Goal: Navigation & Orientation: Understand site structure

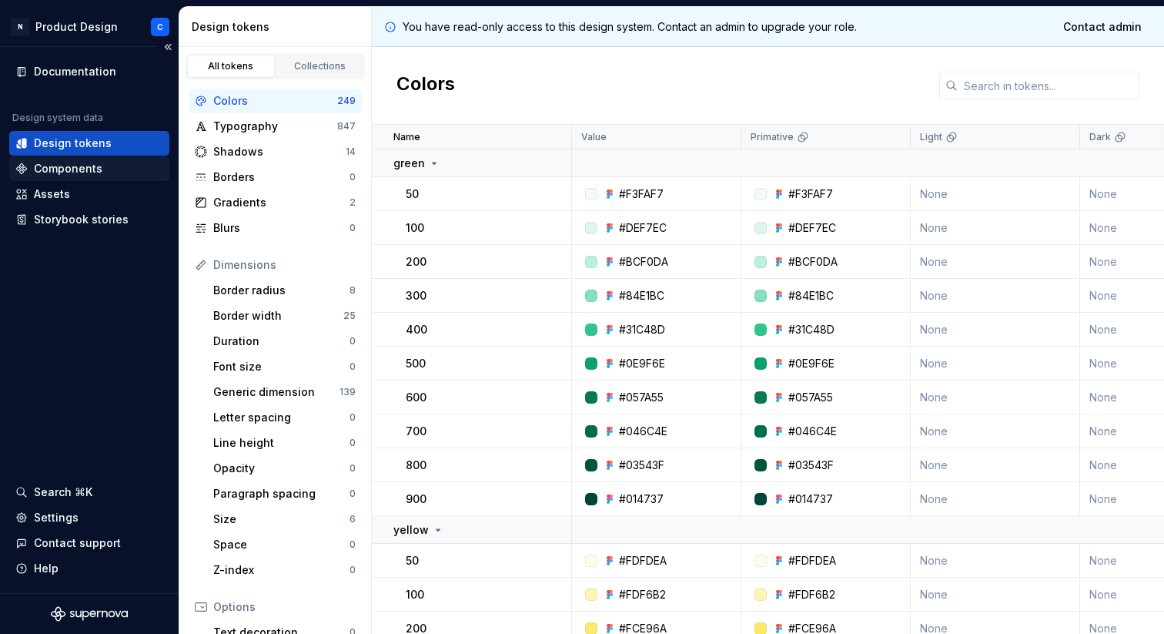
click at [59, 164] on div "Components" at bounding box center [68, 168] width 69 height 15
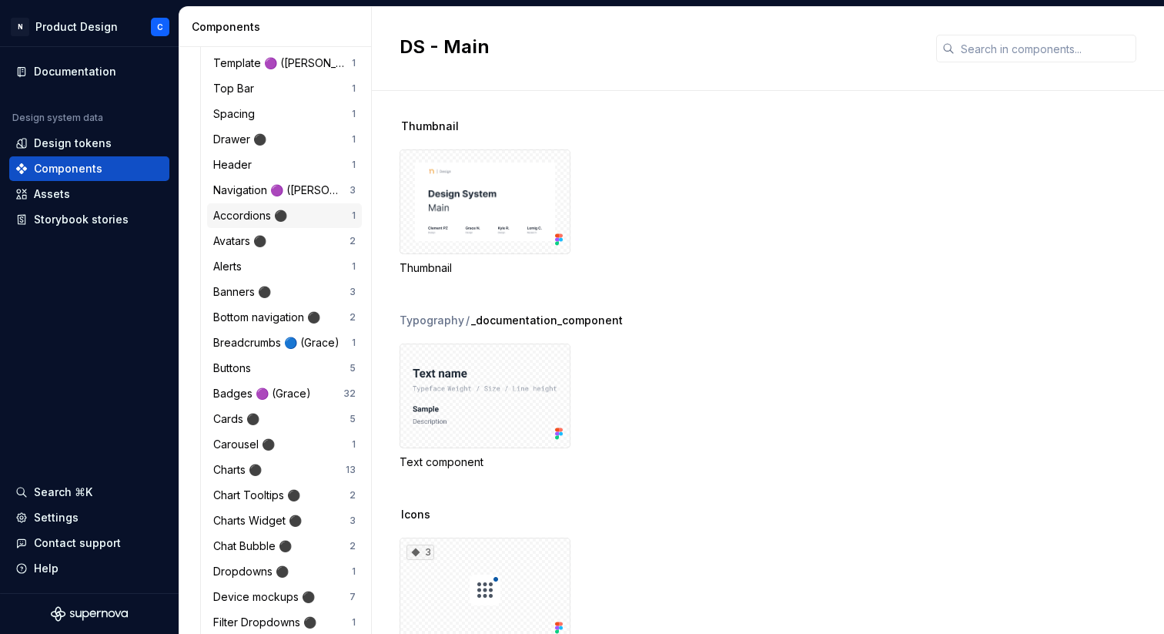
scroll to position [460, 0]
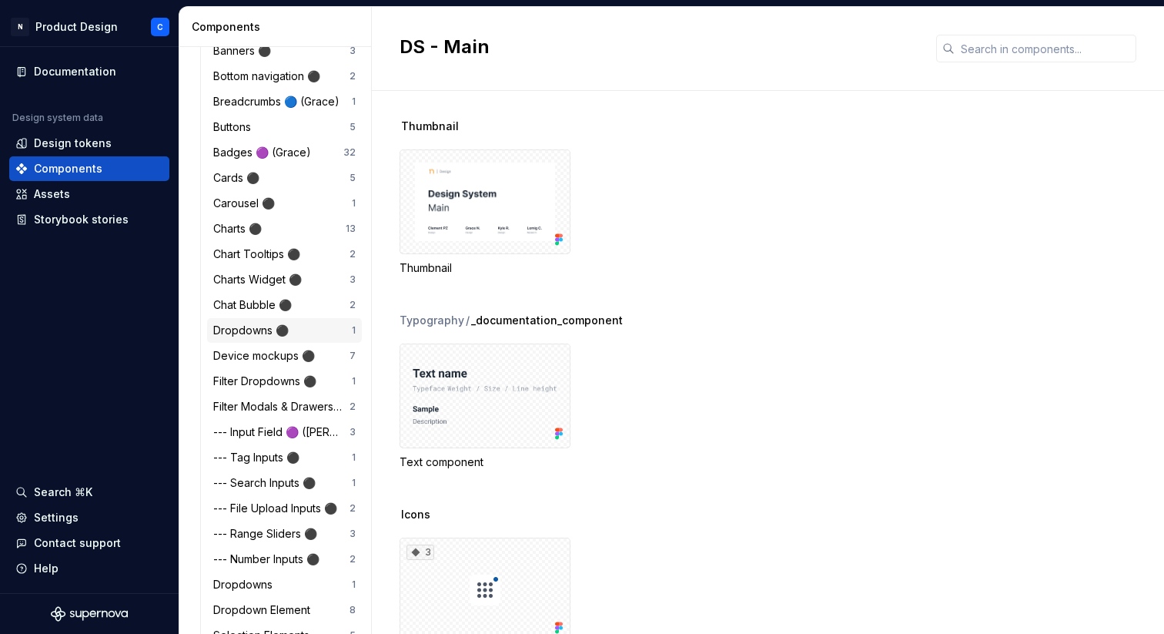
click at [245, 329] on div "Dropdowns ⚫️" at bounding box center [254, 330] width 82 height 15
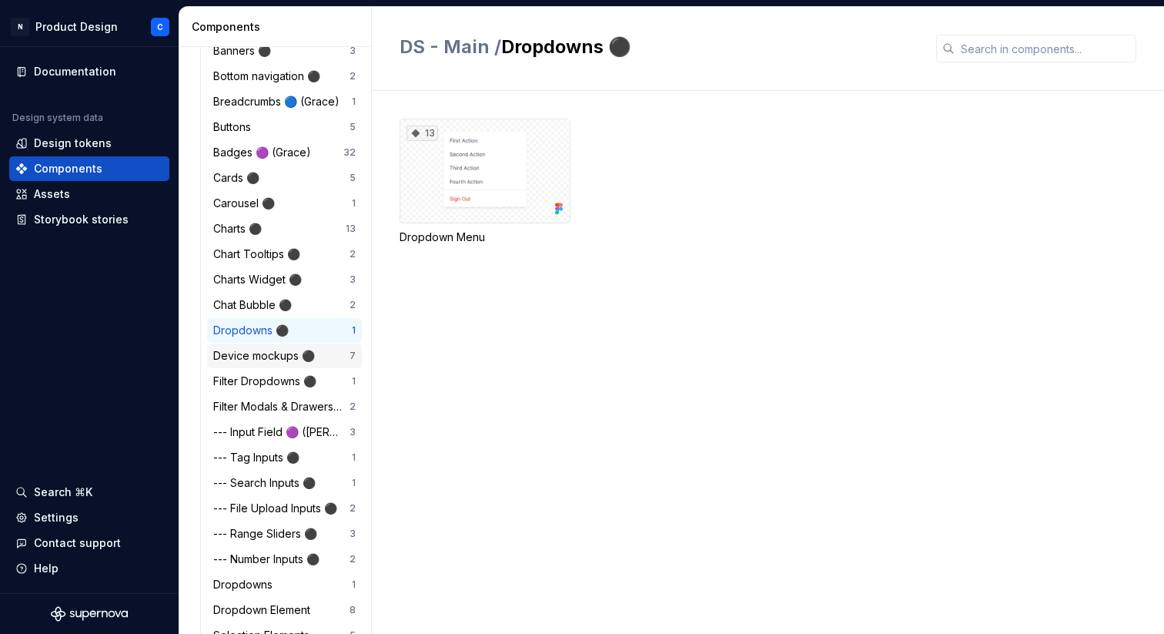
click at [229, 358] on div "Device mockups ⚫️" at bounding box center [267, 355] width 108 height 15
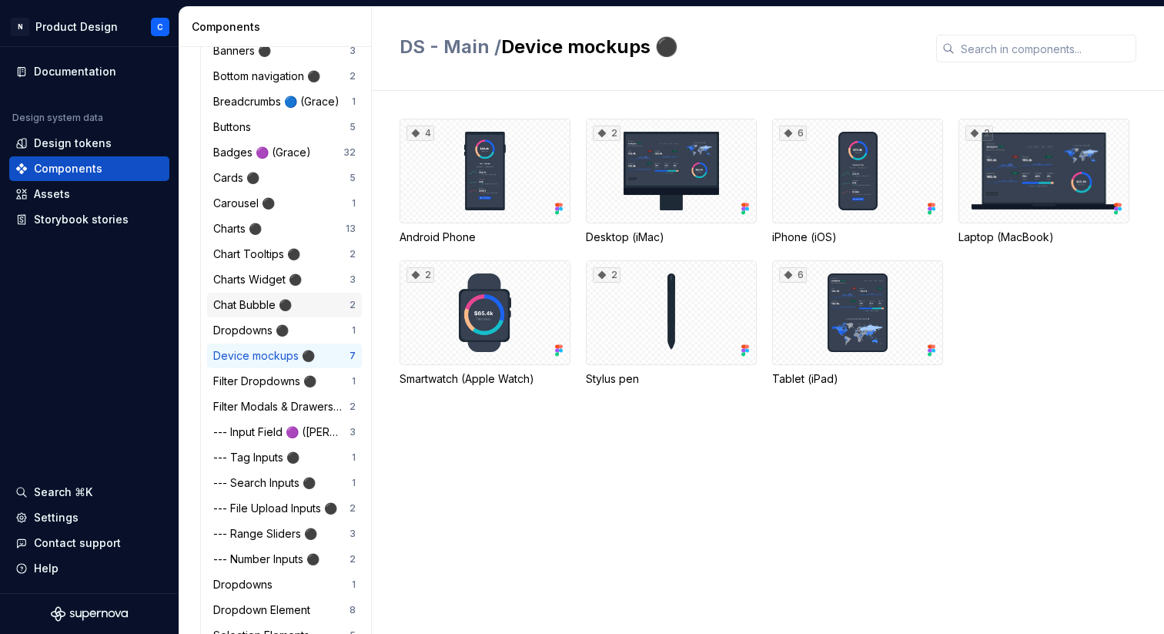
click at [229, 305] on div "Chat Bubble ⚫️" at bounding box center [255, 304] width 85 height 15
click at [230, 329] on div "Dropdowns ⚫️" at bounding box center [254, 330] width 82 height 15
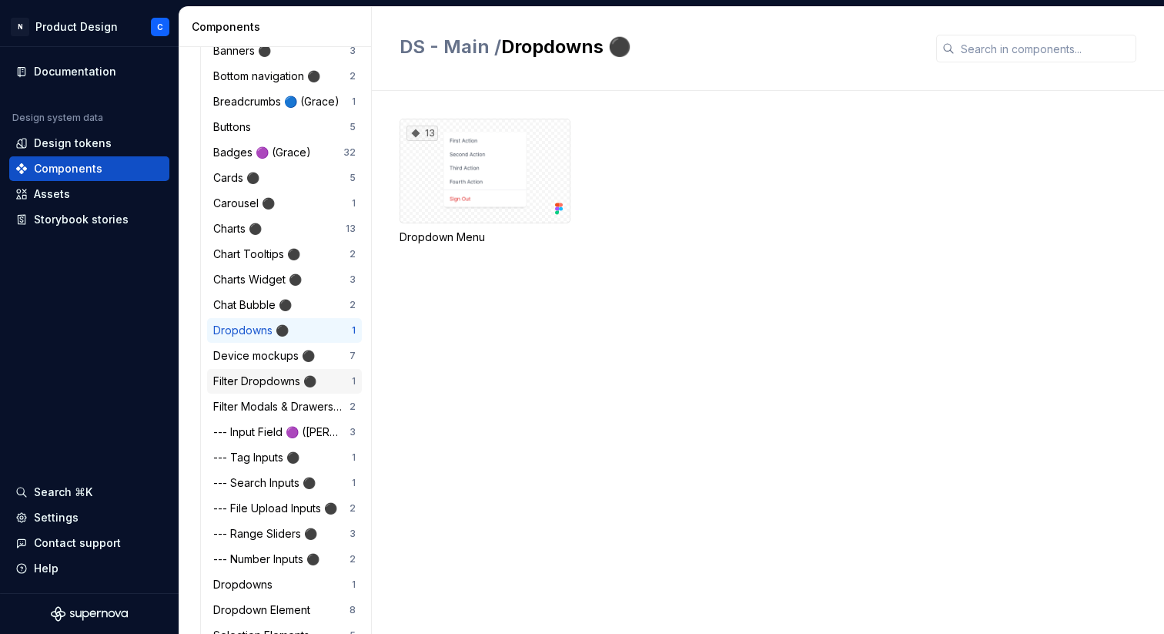
click at [242, 380] on div "Filter Dropdowns ⚫️" at bounding box center [267, 380] width 109 height 15
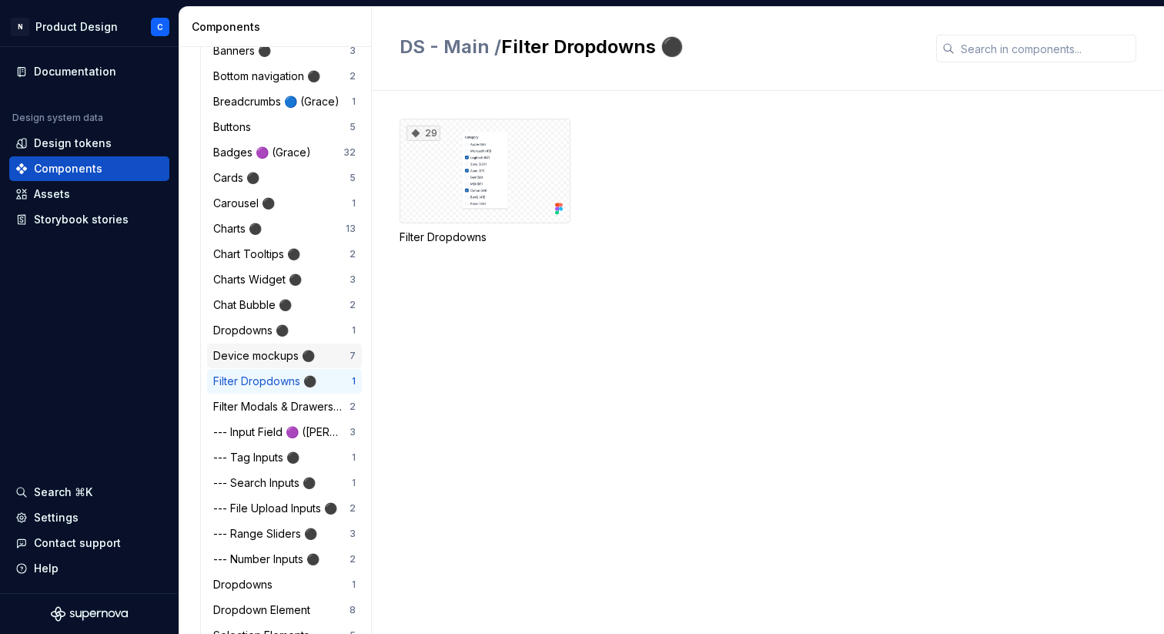
click at [242, 357] on div "Device mockups ⚫️" at bounding box center [267, 355] width 108 height 15
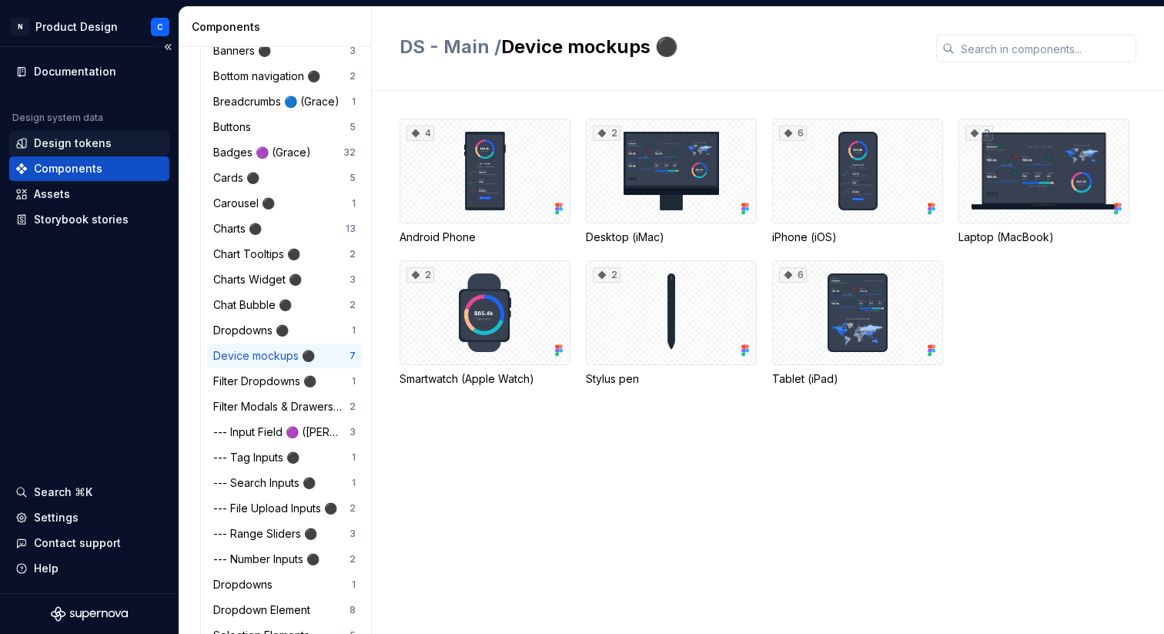
click at [85, 142] on div "Design tokens" at bounding box center [73, 142] width 78 height 15
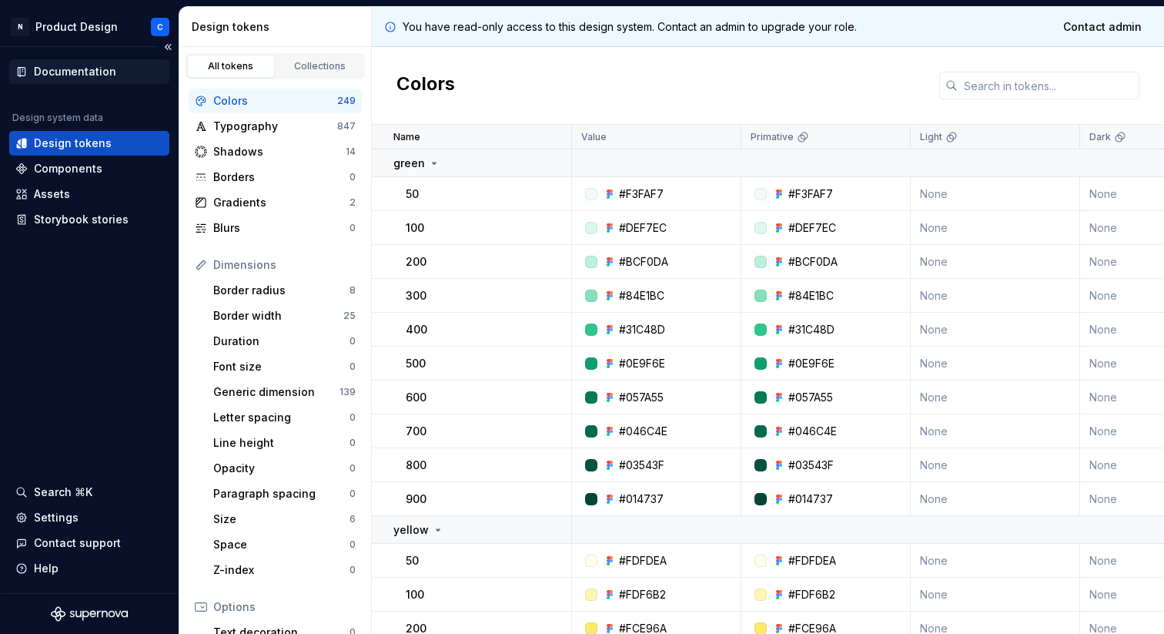
click at [59, 69] on div "Documentation" at bounding box center [75, 71] width 82 height 15
click at [54, 201] on div "Assets" at bounding box center [52, 193] width 36 height 15
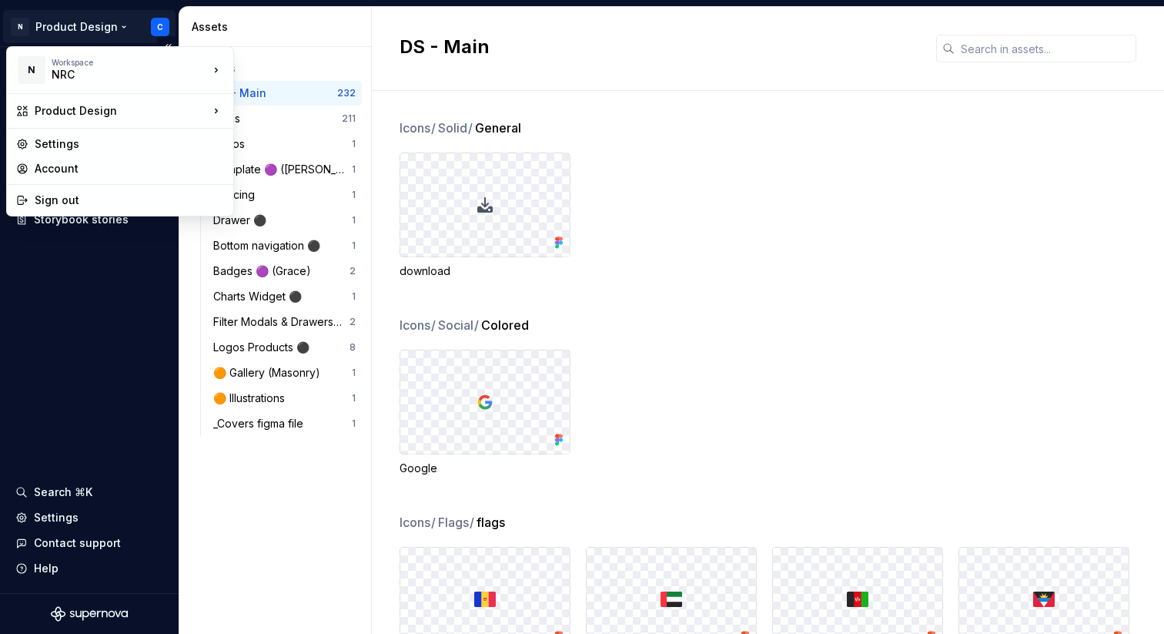
click at [125, 24] on html "N Product Design C Documentation Design system data Design tokens Components As…" at bounding box center [582, 317] width 1164 height 634
click at [77, 339] on html "N Product Design C Documentation Design system data Design tokens Components As…" at bounding box center [582, 317] width 1164 height 634
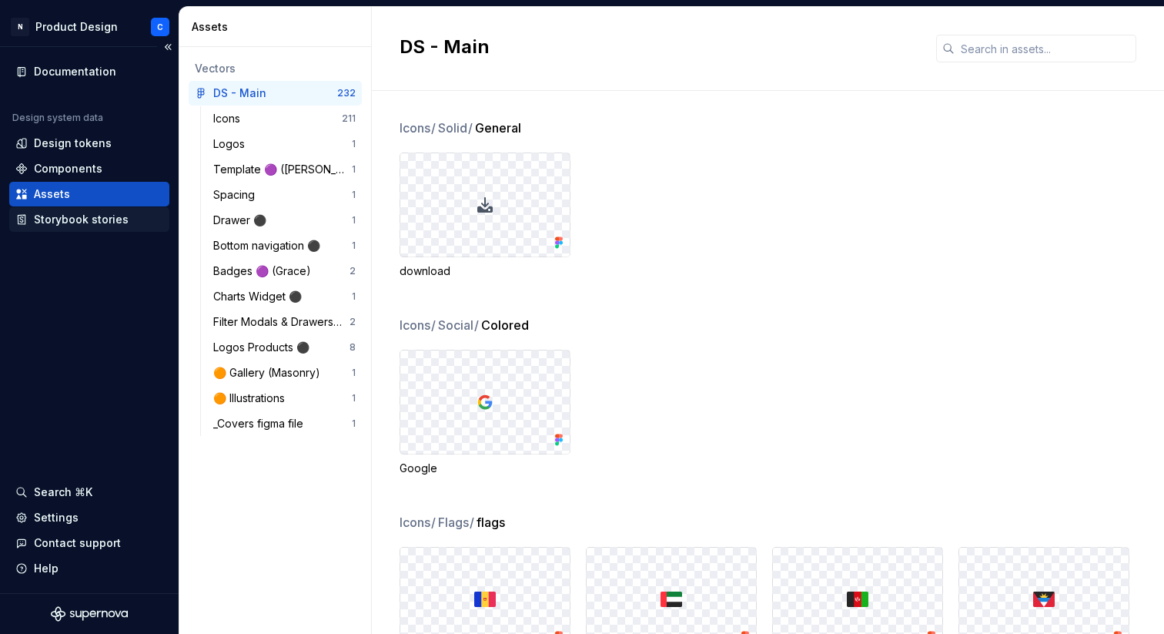
click at [82, 212] on div "Storybook stories" at bounding box center [81, 219] width 95 height 15
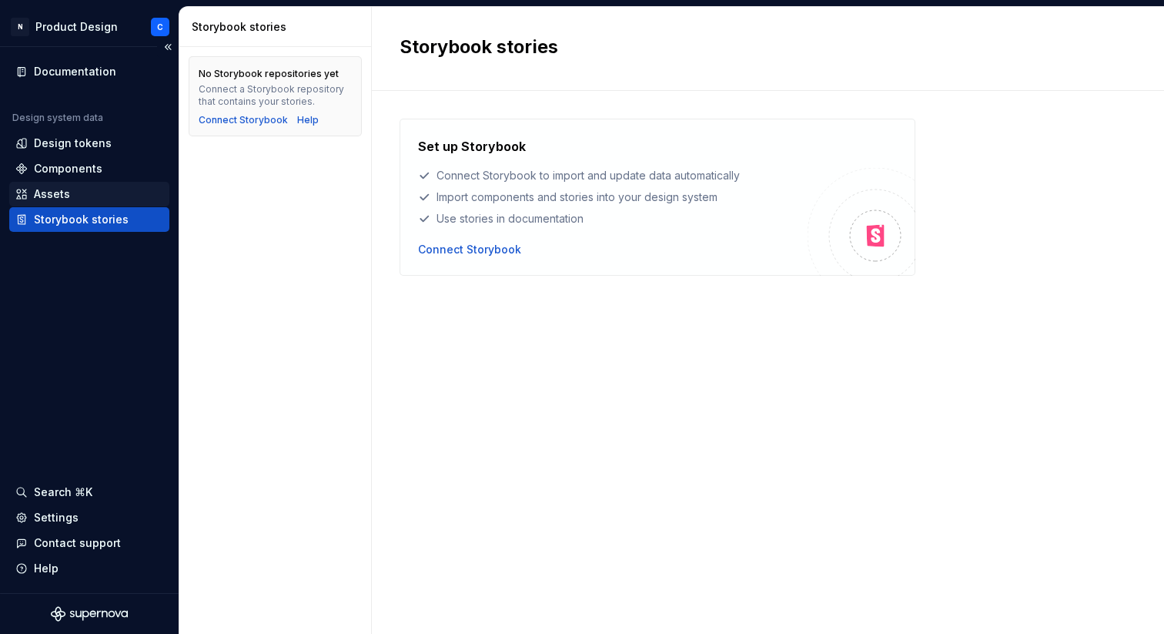
click at [55, 202] on div "Assets" at bounding box center [89, 194] width 160 height 25
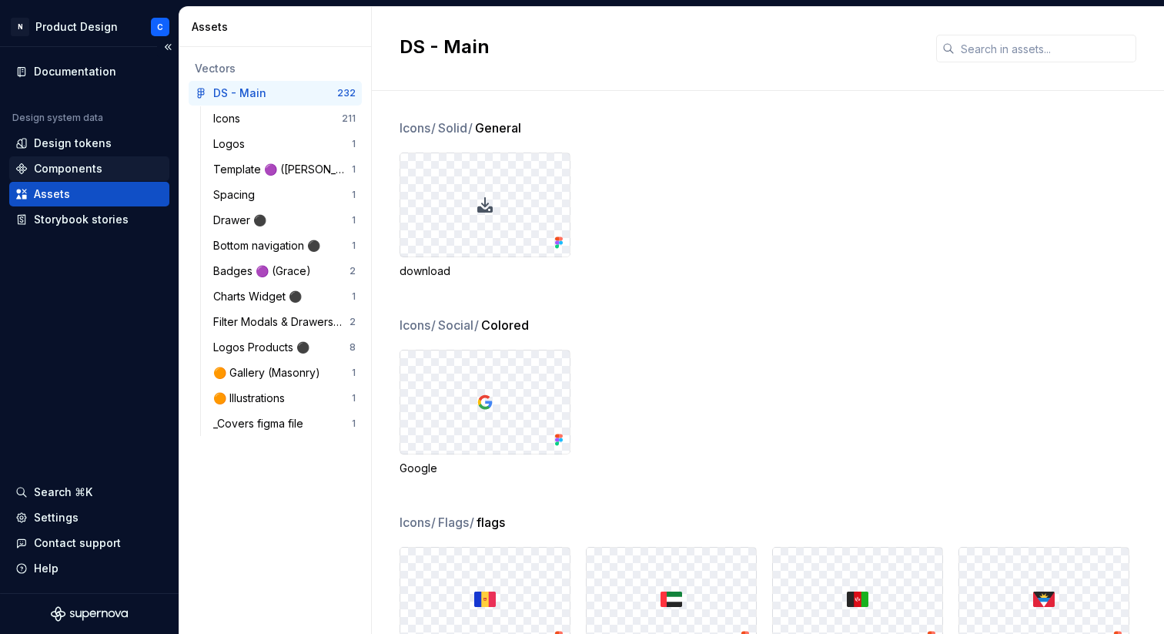
click at [65, 174] on div "Components" at bounding box center [68, 168] width 69 height 15
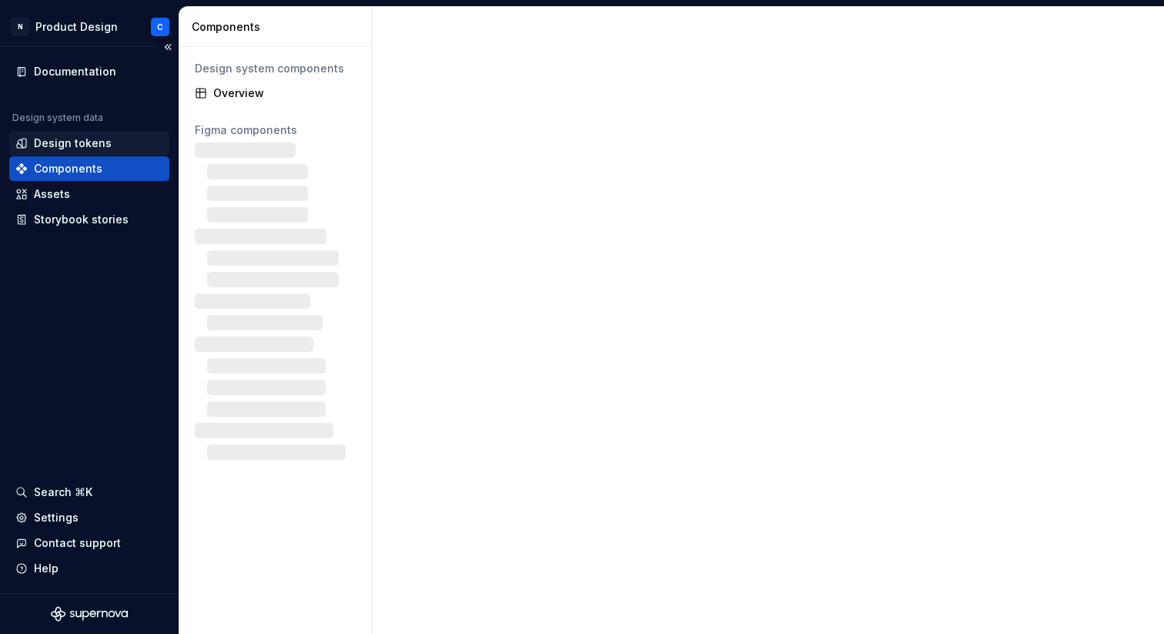
click at [54, 140] on div "Design tokens" at bounding box center [73, 142] width 78 height 15
